Goal: Task Accomplishment & Management: Use online tool/utility

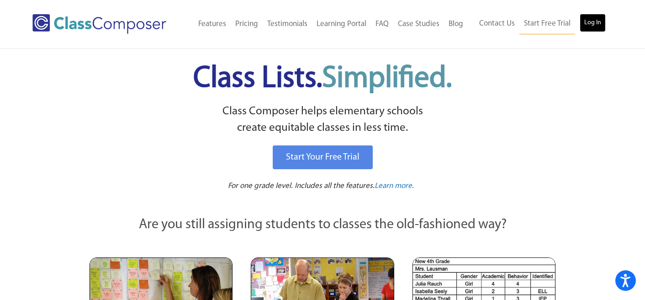
click at [589, 20] on link "Log In" at bounding box center [593, 23] width 26 height 18
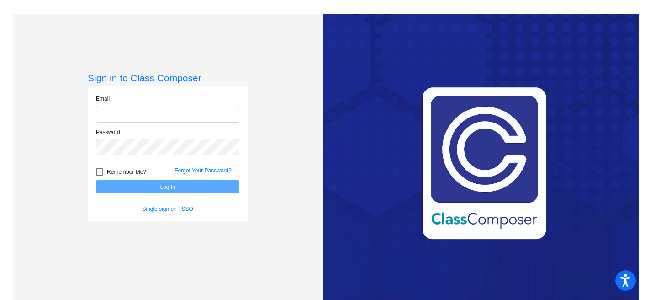
type input "[EMAIL_ADDRESS][DOMAIN_NAME]"
click at [206, 188] on button "Log In" at bounding box center [167, 186] width 143 height 13
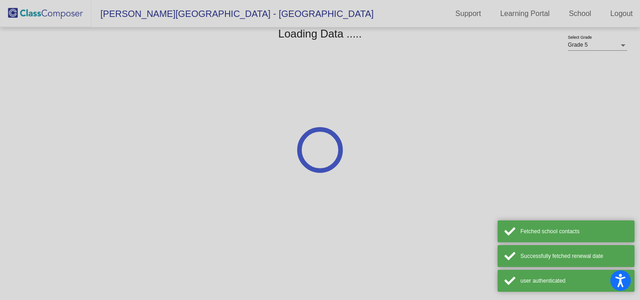
click at [163, 188] on div at bounding box center [320, 150] width 640 height 300
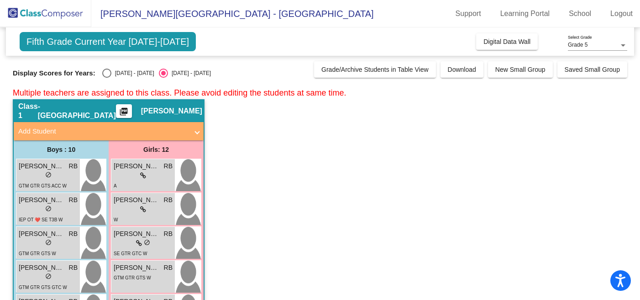
click at [107, 74] on div "Select an option" at bounding box center [106, 73] width 9 height 9
click at [107, 78] on input "2024 - 2025" at bounding box center [106, 78] width 0 height 0
radio input "true"
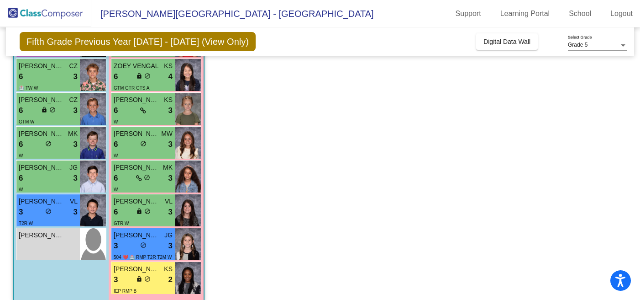
scroll to position [1614, 0]
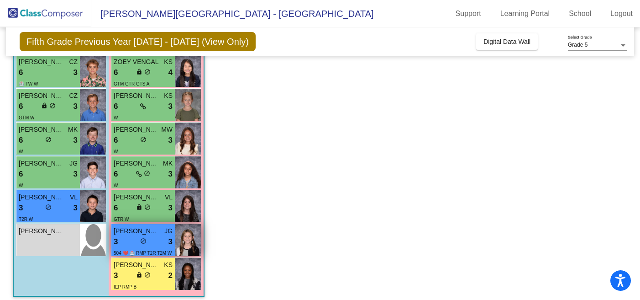
click at [142, 243] on span "do_not_disturb_alt" at bounding box center [143, 240] width 6 height 6
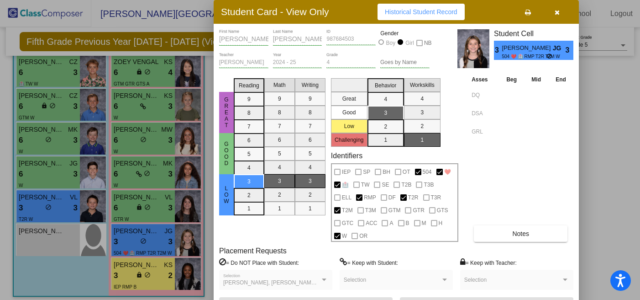
click at [61, 207] on div at bounding box center [320, 150] width 640 height 300
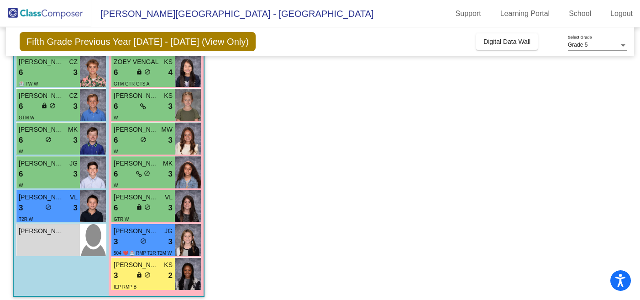
click at [61, 207] on div "3 lock do_not_disturb_alt 3" at bounding box center [48, 208] width 59 height 12
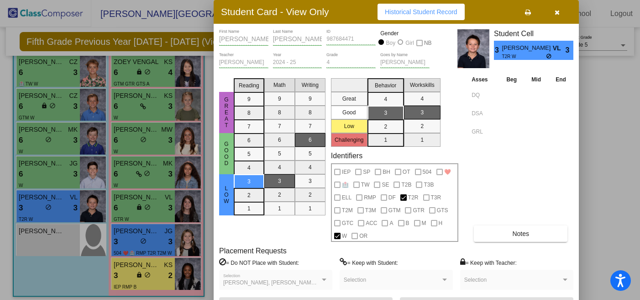
click at [71, 284] on div at bounding box center [320, 150] width 640 height 300
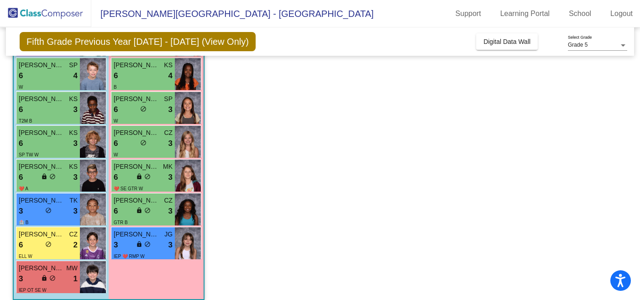
scroll to position [1183, 0]
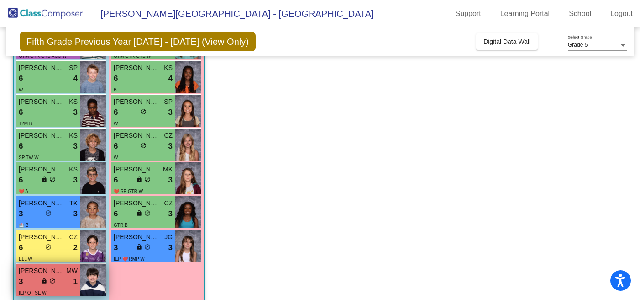
click at [70, 282] on div "3 lock do_not_disturb_alt 1" at bounding box center [48, 281] width 59 height 12
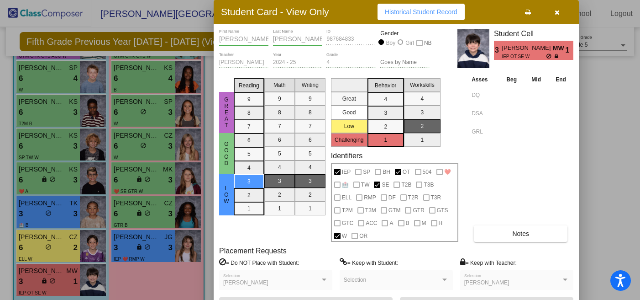
click at [585, 181] on div at bounding box center [320, 150] width 640 height 300
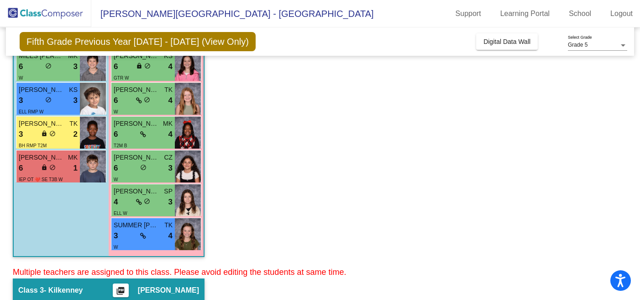
scroll to position [312, 0]
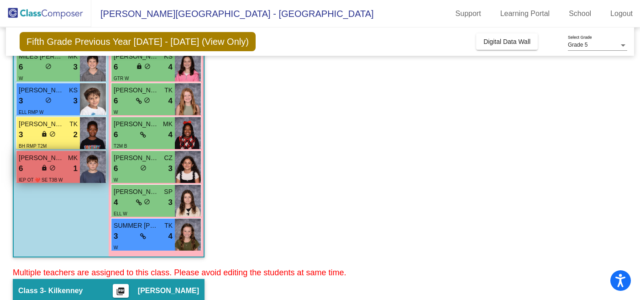
click at [58, 165] on div "6 lock do_not_disturb_alt 1" at bounding box center [48, 169] width 59 height 12
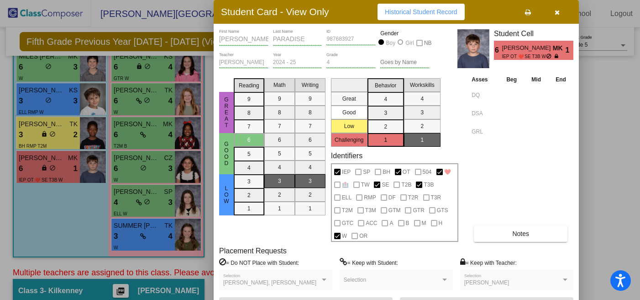
click at [587, 158] on div at bounding box center [320, 150] width 640 height 300
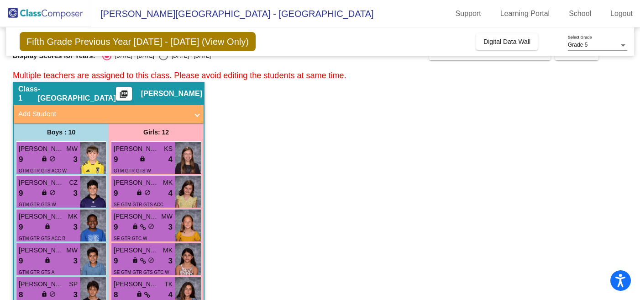
scroll to position [0, 0]
